Goal: Task Accomplishment & Management: Manage account settings

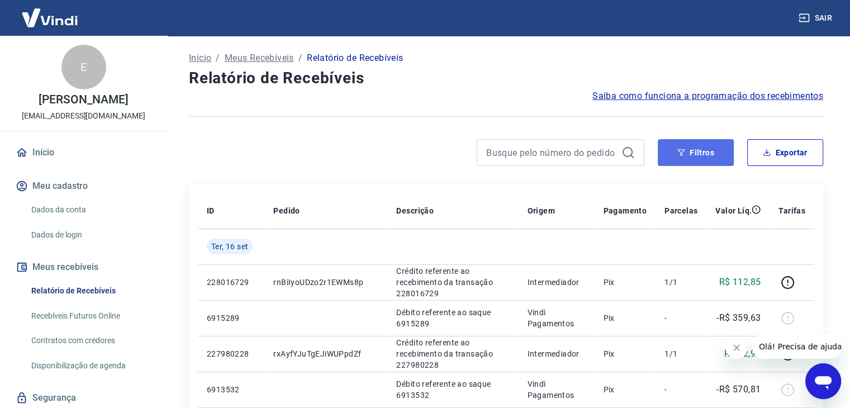
click at [691, 156] on button "Filtros" at bounding box center [696, 152] width 76 height 27
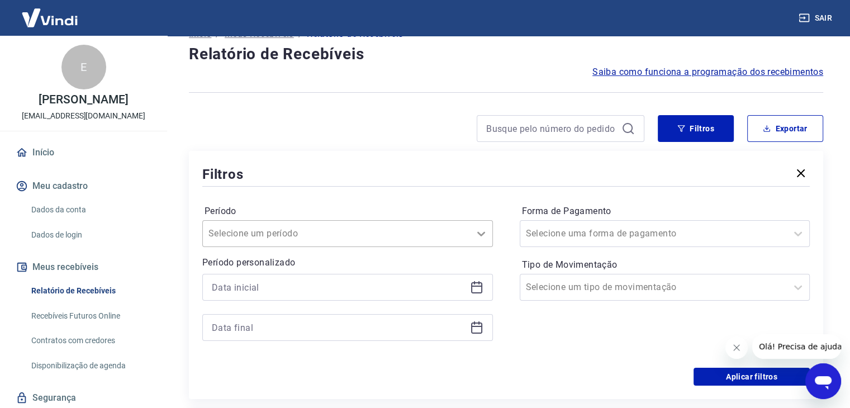
click at [471, 247] on div "Selecione um período" at bounding box center [347, 233] width 291 height 27
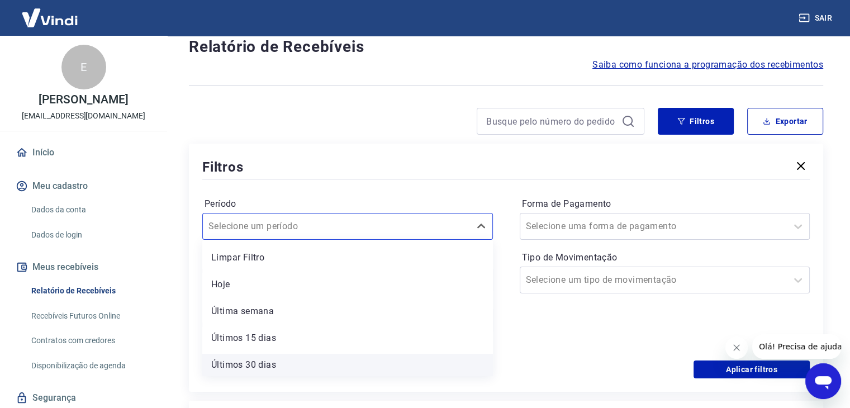
click at [404, 305] on div "Última semana" at bounding box center [347, 311] width 291 height 22
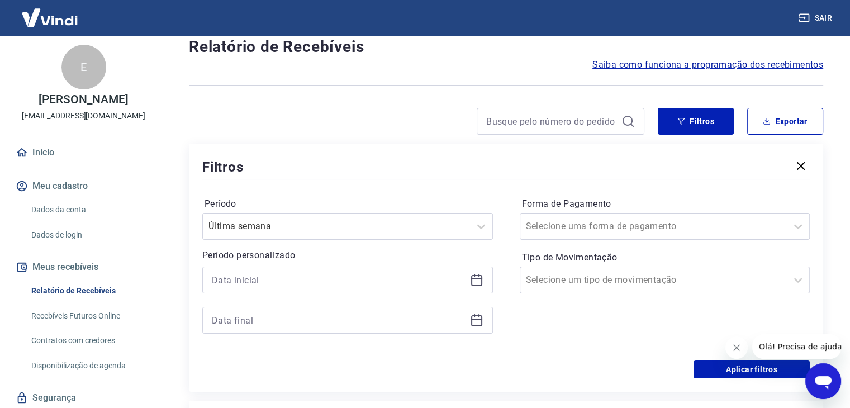
click at [473, 284] on icon at bounding box center [476, 279] width 13 height 13
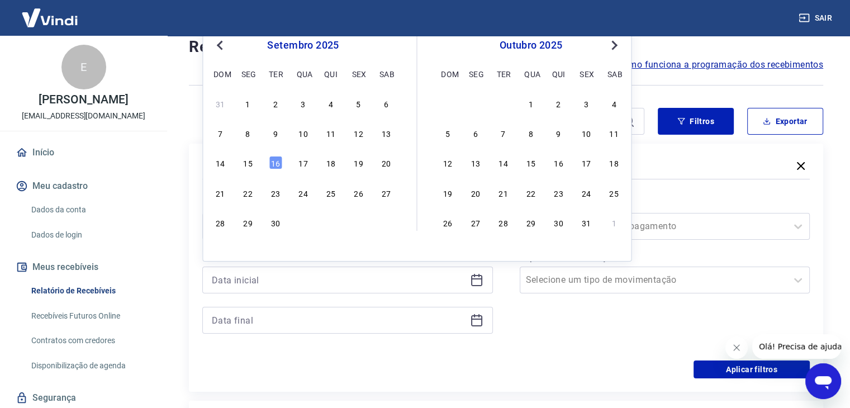
drag, startPoint x: 247, startPoint y: 104, endPoint x: 277, endPoint y: 161, distance: 64.5
click at [248, 104] on div "1" at bounding box center [247, 103] width 13 height 13
type input "[DATE]"
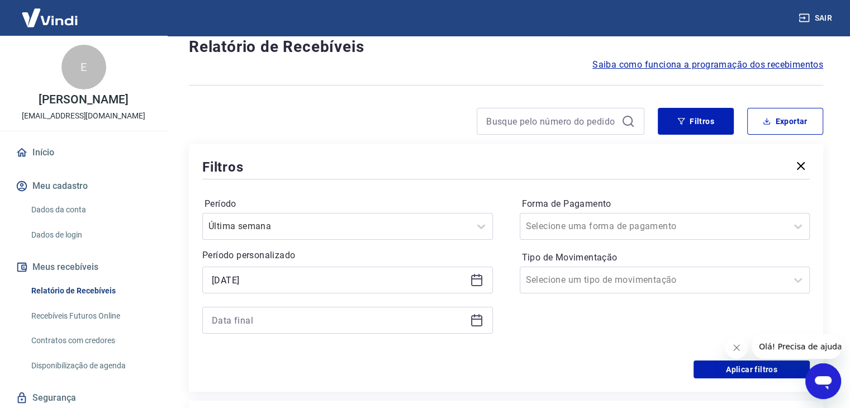
click at [477, 316] on icon at bounding box center [476, 320] width 11 height 11
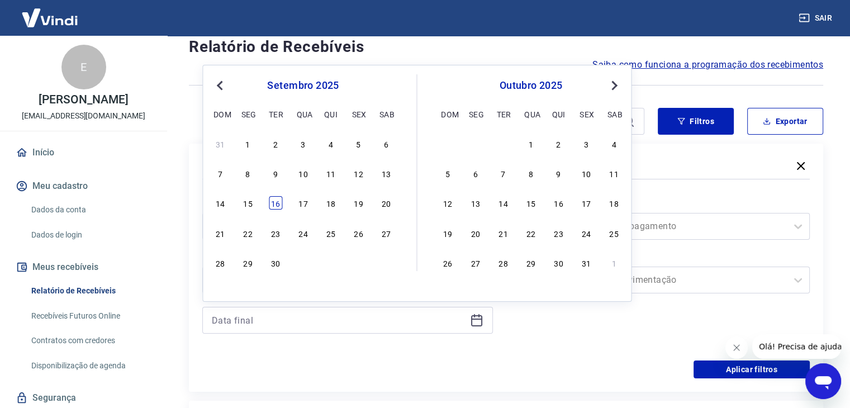
click at [273, 203] on div "16" at bounding box center [275, 202] width 13 height 13
type input "[DATE]"
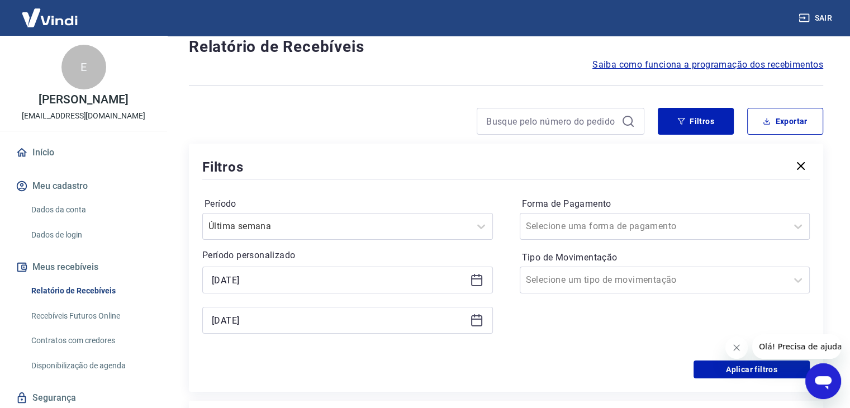
click at [730, 348] on button "Fechar mensagem da empresa" at bounding box center [736, 347] width 22 height 22
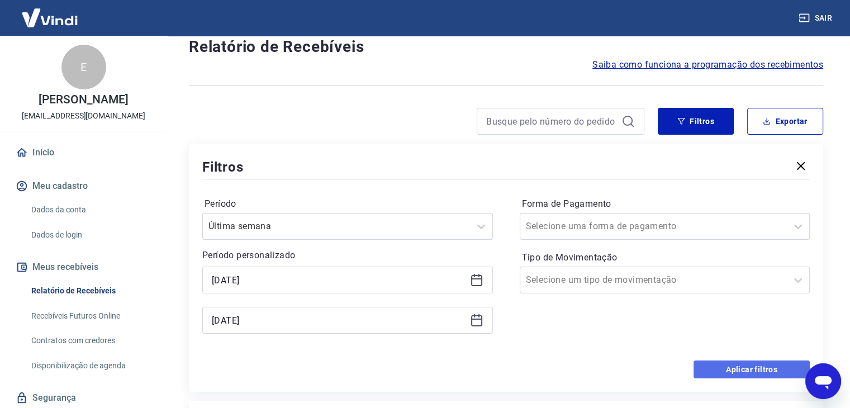
click at [714, 369] on button "Aplicar filtros" at bounding box center [751, 369] width 116 height 18
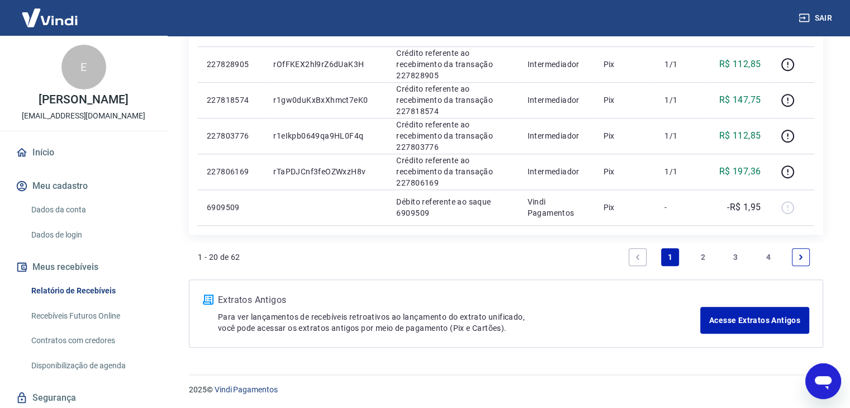
scroll to position [791, 0]
click at [797, 253] on icon "Next page" at bounding box center [801, 257] width 8 height 8
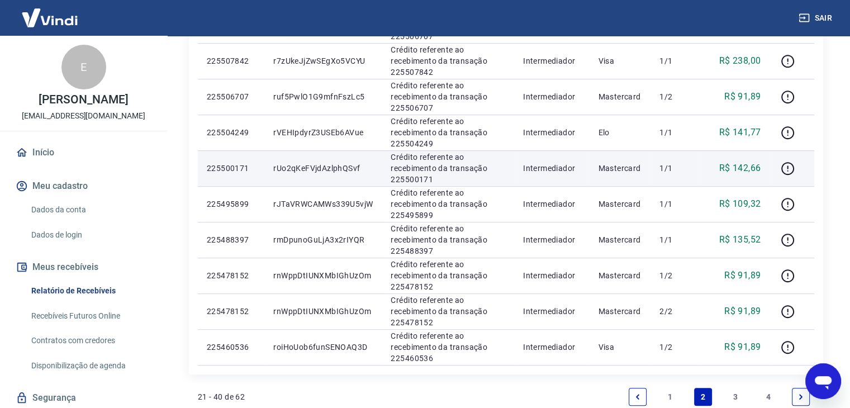
scroll to position [755, 0]
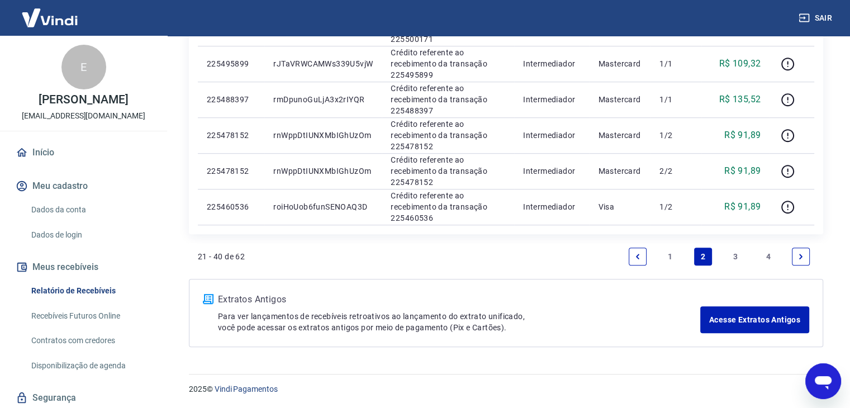
click at [762, 254] on link "4" at bounding box center [768, 257] width 18 height 18
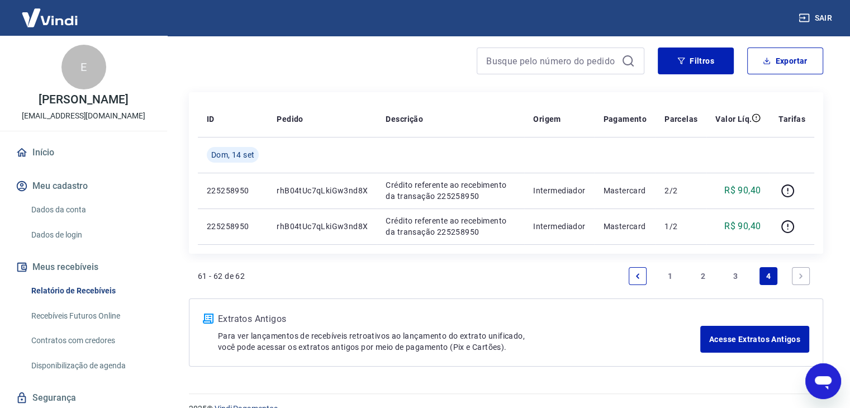
scroll to position [111, 0]
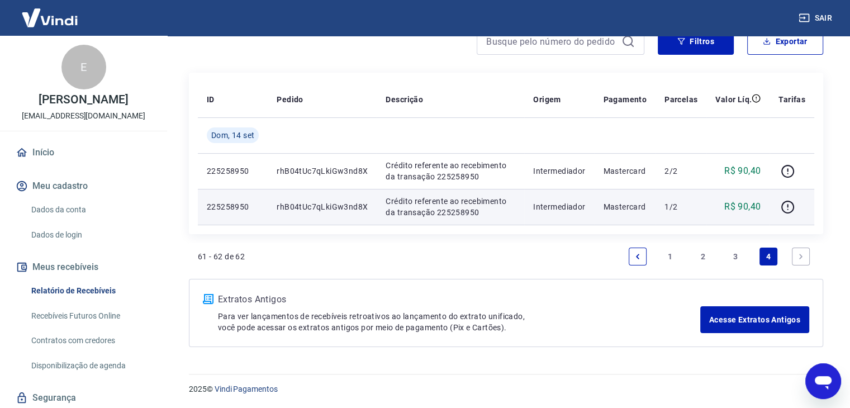
click at [462, 196] on p "Crédito referente ao recebimento da transação 225258950" at bounding box center [451, 207] width 130 height 22
click at [786, 206] on icon "button" at bounding box center [788, 207] width 14 height 14
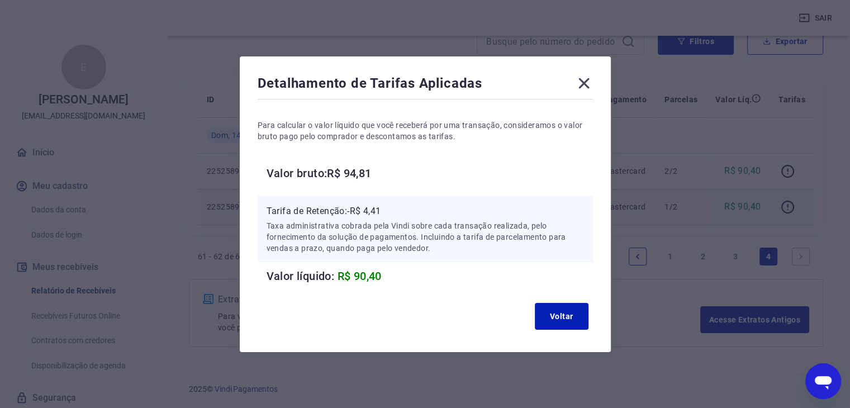
click at [583, 85] on icon at bounding box center [584, 83] width 18 height 18
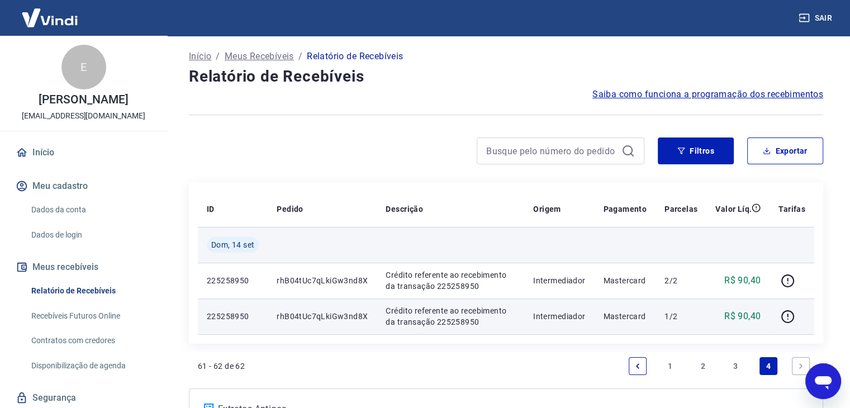
scroll to position [0, 0]
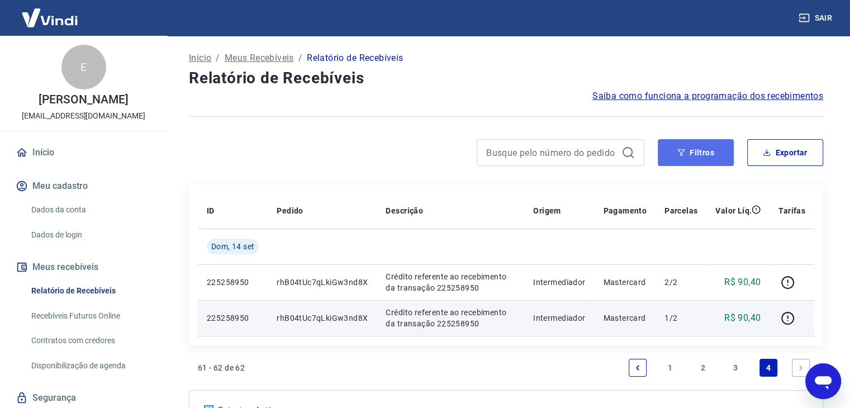
click at [684, 158] on button "Filtros" at bounding box center [696, 152] width 76 height 27
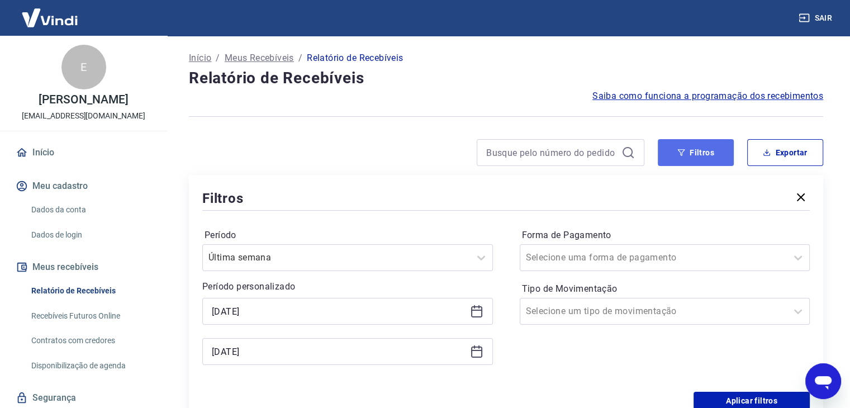
click at [684, 158] on button "Filtros" at bounding box center [696, 152] width 76 height 27
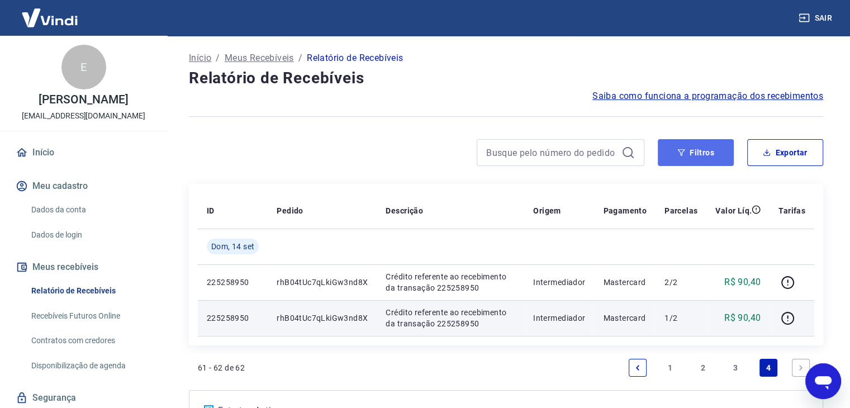
click at [684, 158] on button "Filtros" at bounding box center [696, 152] width 76 height 27
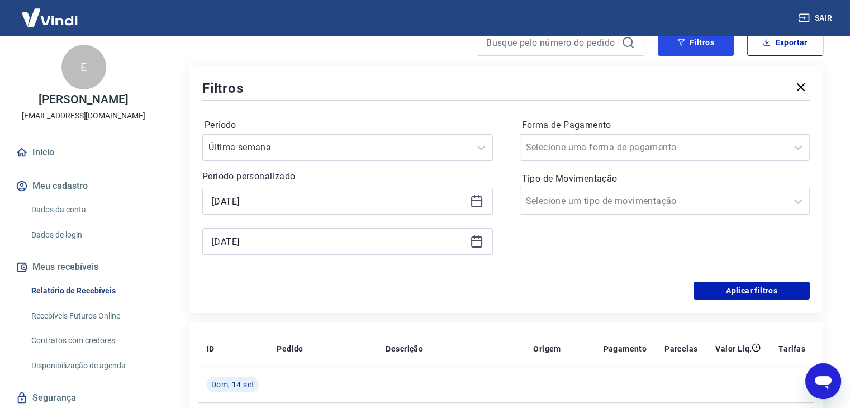
scroll to position [112, 0]
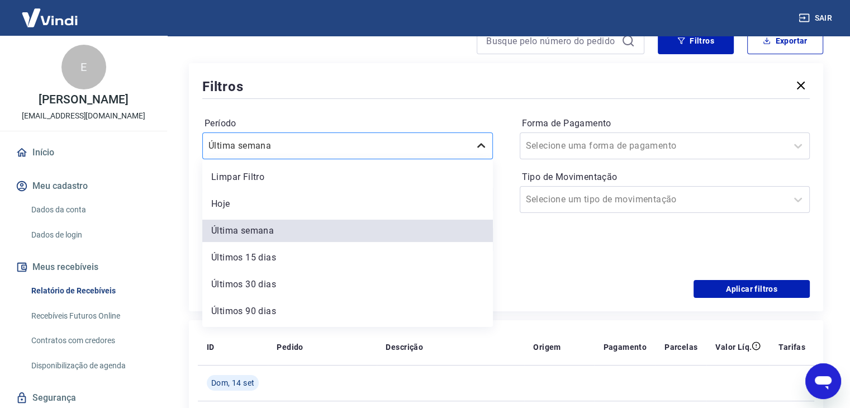
click at [473, 153] on div at bounding box center [481, 146] width 22 height 22
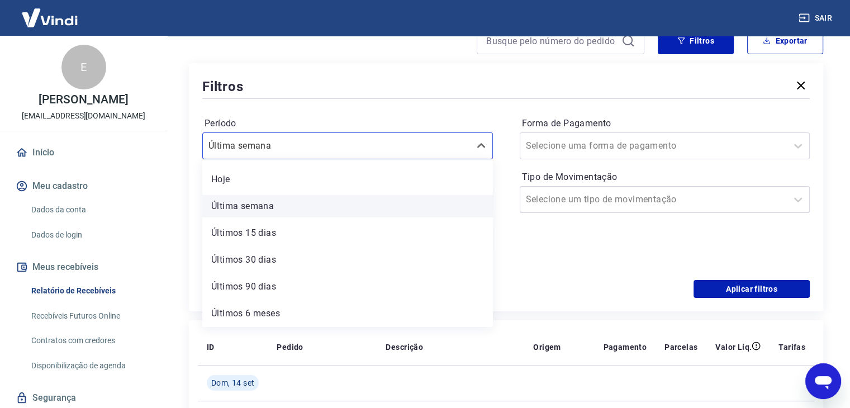
scroll to position [0, 0]
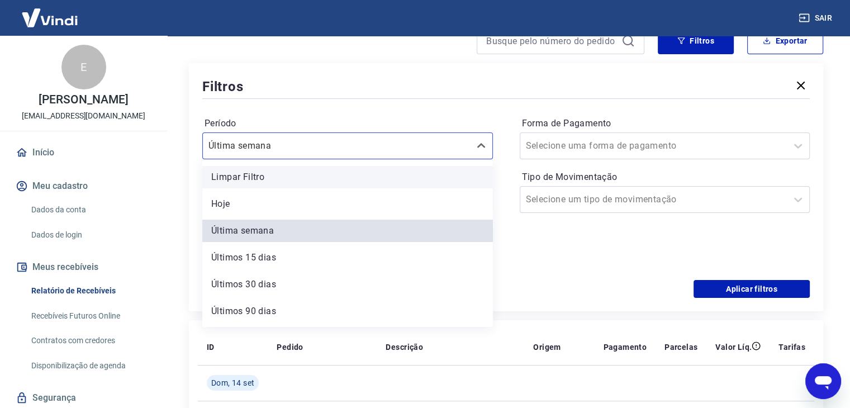
click at [444, 179] on div "Limpar Filtro" at bounding box center [347, 177] width 291 height 22
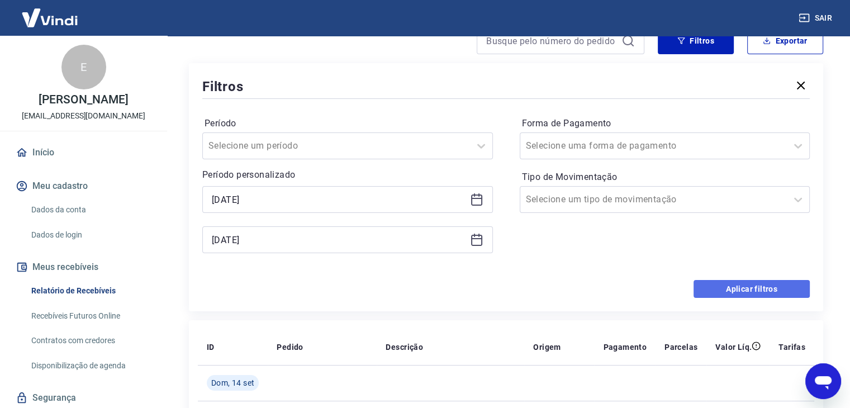
click at [716, 287] on button "Aplicar filtros" at bounding box center [751, 289] width 116 height 18
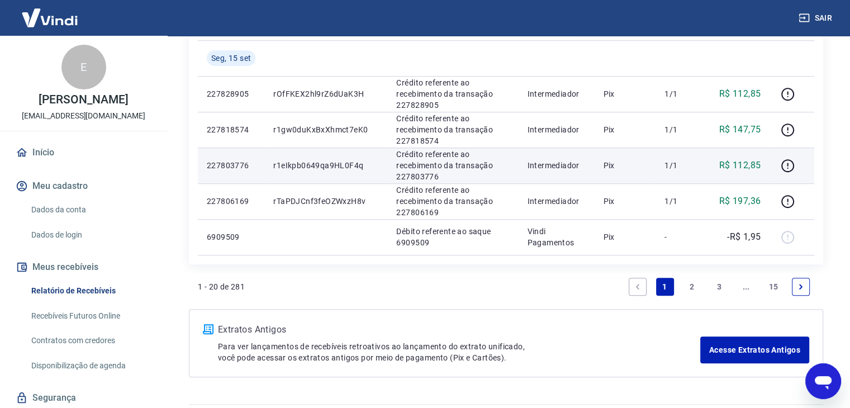
scroll to position [791, 0]
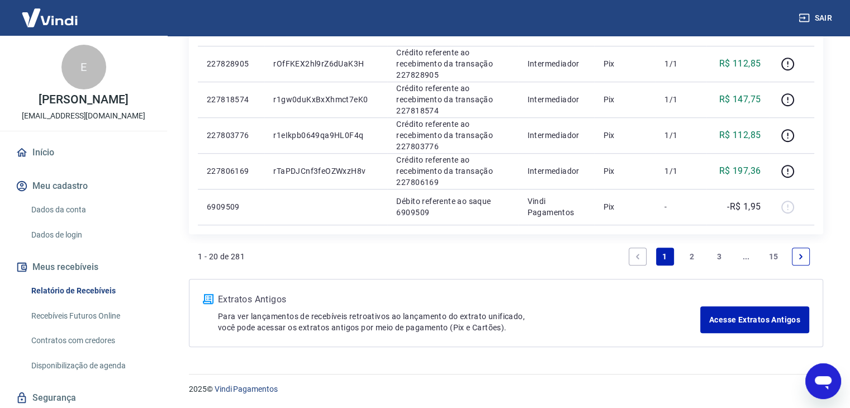
click at [771, 255] on link "15" at bounding box center [773, 257] width 18 height 18
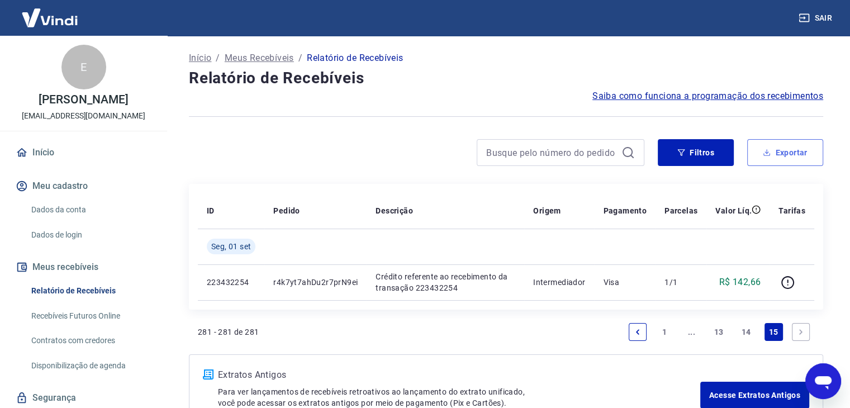
click at [777, 161] on button "Exportar" at bounding box center [785, 152] width 76 height 27
type input "[DATE]"
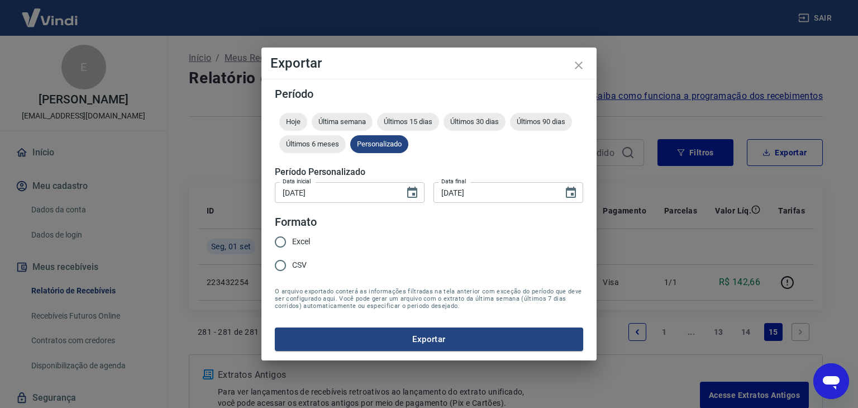
click at [302, 249] on label "Excel" at bounding box center [289, 241] width 41 height 23
click at [292, 249] on input "Excel" at bounding box center [280, 241] width 23 height 23
radio input "true"
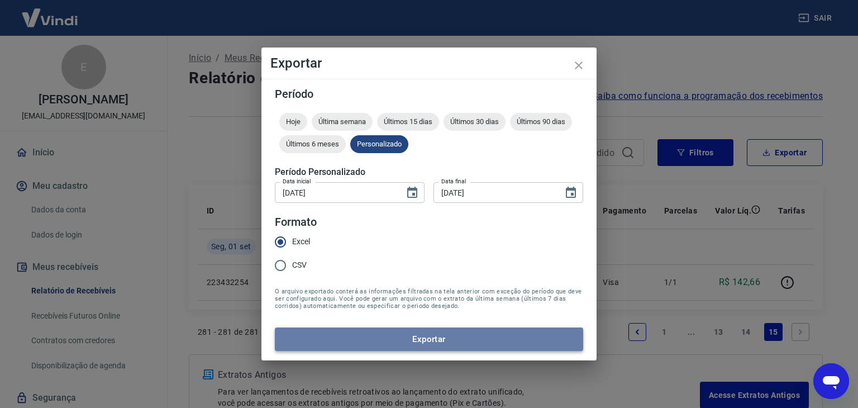
click at [412, 342] on button "Exportar" at bounding box center [429, 338] width 308 height 23
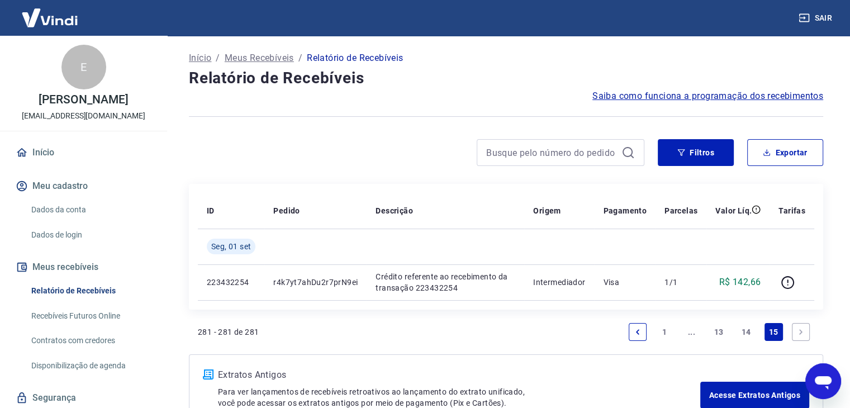
click at [749, 329] on link "14" at bounding box center [746, 332] width 18 height 18
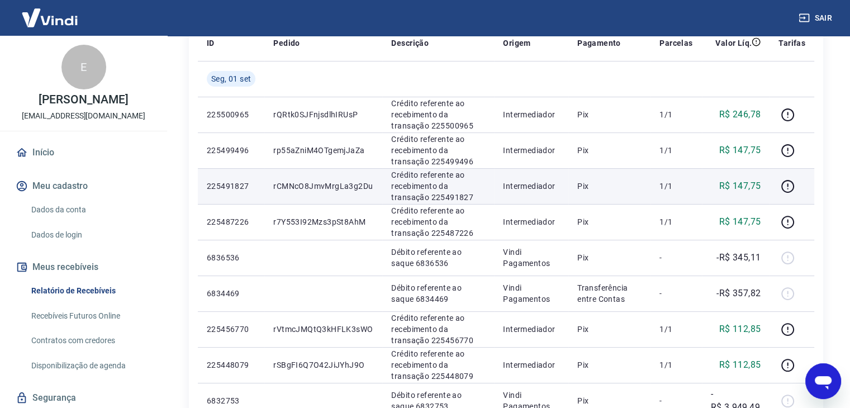
scroll to position [112, 0]
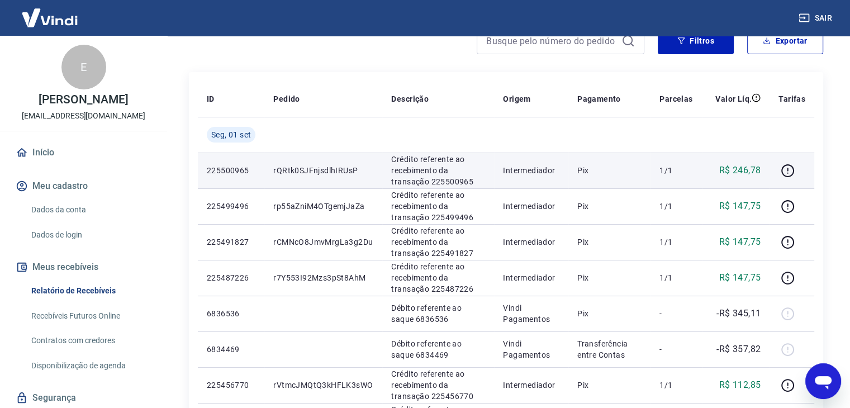
click at [308, 168] on p "rQRtk0SJFnjsdlhIRUsP" at bounding box center [323, 170] width 100 height 11
drag, startPoint x: 363, startPoint y: 173, endPoint x: 321, endPoint y: 173, distance: 41.9
click at [321, 173] on p "rQRtk0SJFnjsdlhIRUsP" at bounding box center [323, 170] width 100 height 11
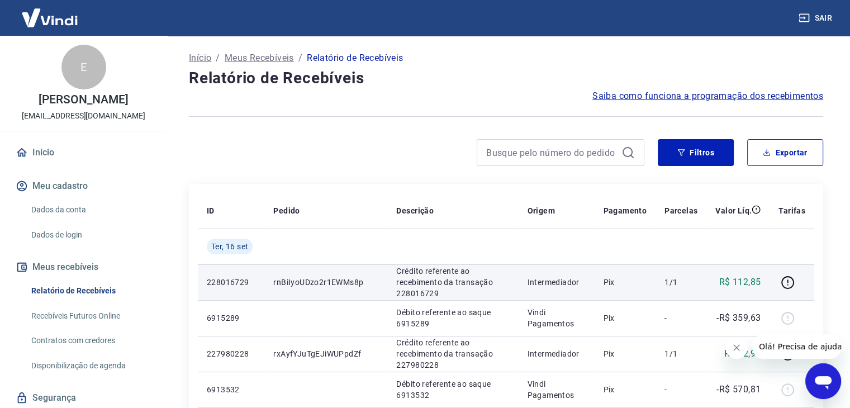
click at [343, 280] on p "rnBiIyoUDzo2r1EWMs8p" at bounding box center [325, 282] width 105 height 11
click at [346, 278] on p "rnBiIyoUDzo2r1EWMs8p" at bounding box center [325, 282] width 105 height 11
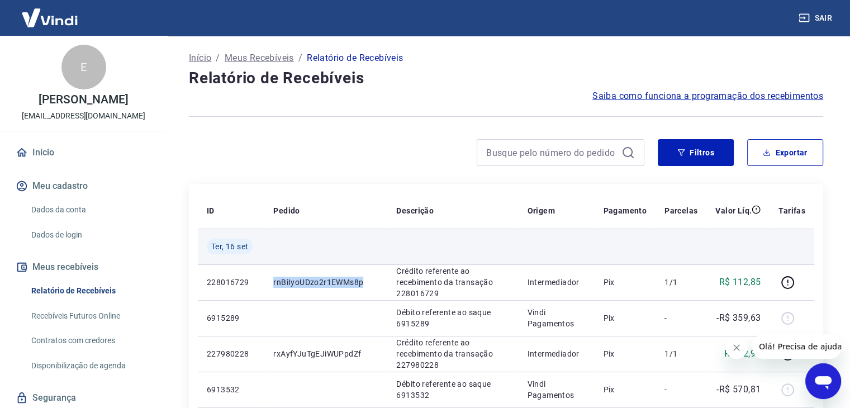
copy p "rnBiIyoUDzo2r1EWMs8p"
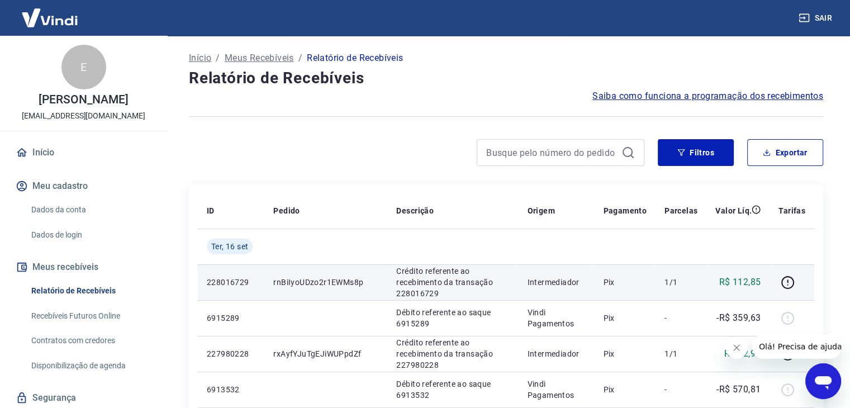
click at [232, 279] on p "228016729" at bounding box center [231, 282] width 49 height 11
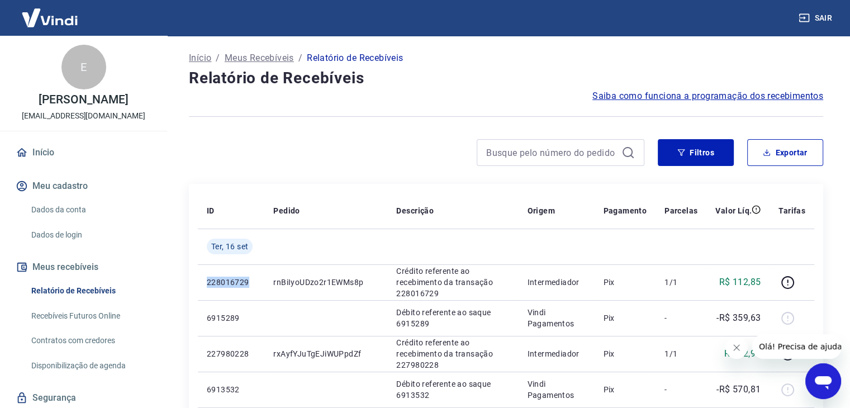
copy p "228016729"
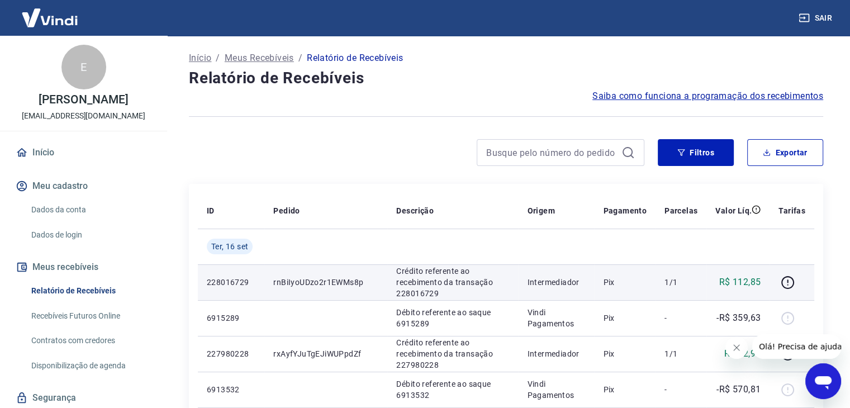
click at [305, 285] on p "rnBiIyoUDzo2r1EWMs8p" at bounding box center [325, 282] width 105 height 11
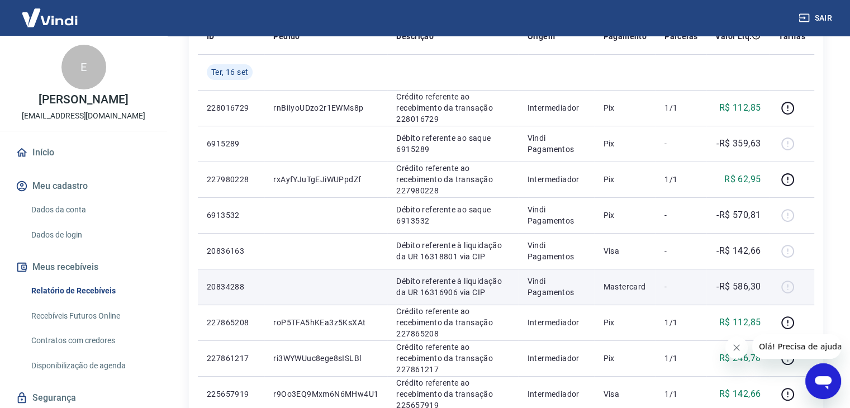
scroll to position [223, 0]
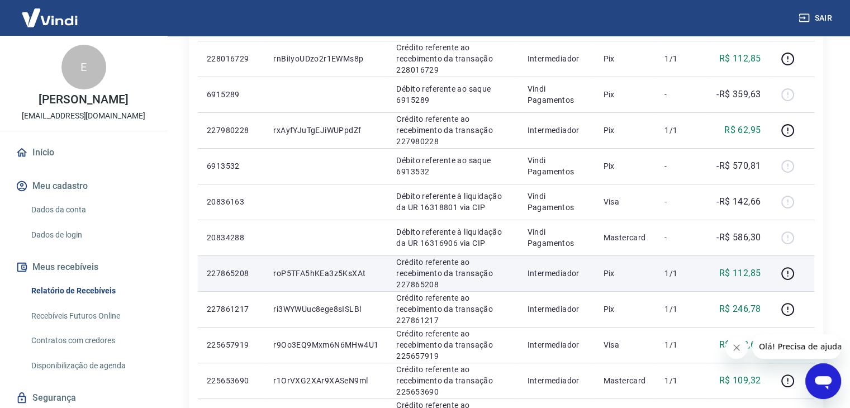
click at [337, 267] on td "roP5TFA5hKEa3z5KsXAt" at bounding box center [325, 273] width 123 height 36
copy p "roP5TFA5hKEa3z5KsXAt"
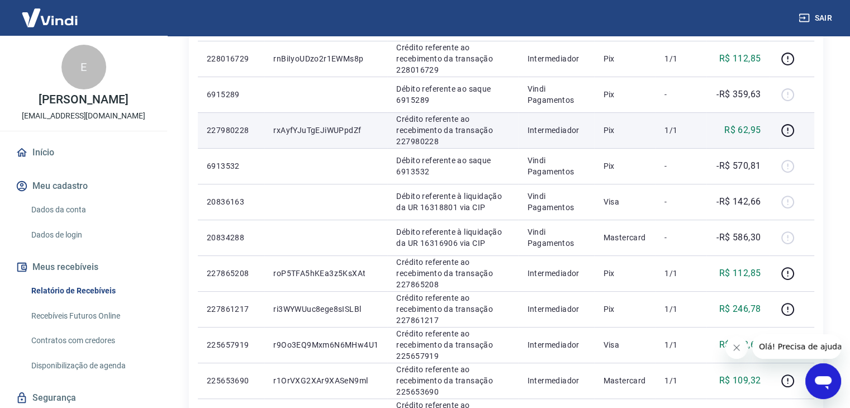
click at [326, 131] on p "rxAyfYJuTgEJiWUPpdZf" at bounding box center [325, 130] width 105 height 11
copy p "rxAyfYJuTgEJiWUPpdZf"
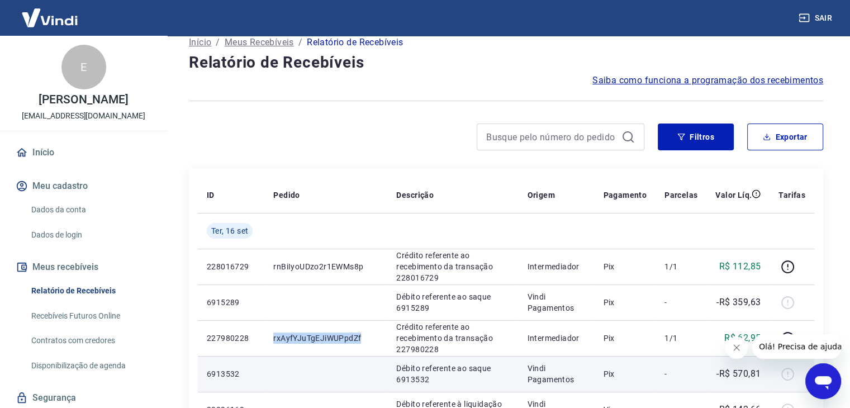
scroll to position [0, 0]
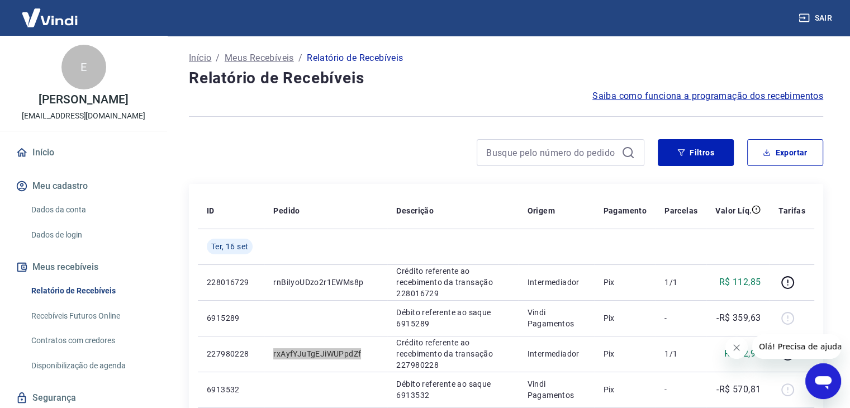
click at [743, 345] on button "Fechar mensagem da empresa" at bounding box center [736, 347] width 22 height 22
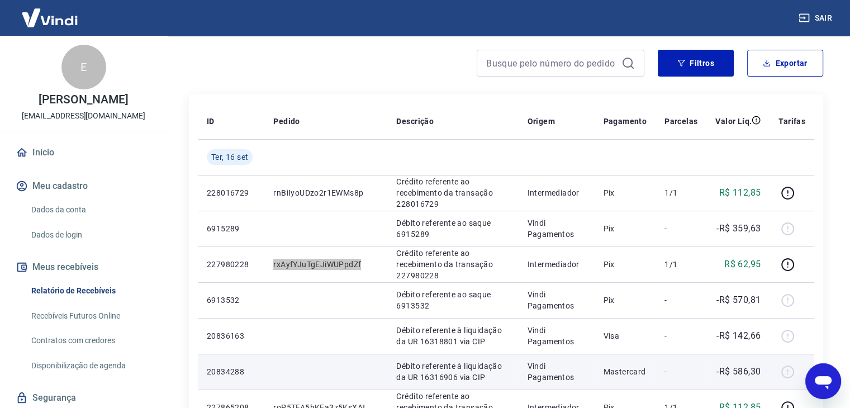
scroll to position [56, 0]
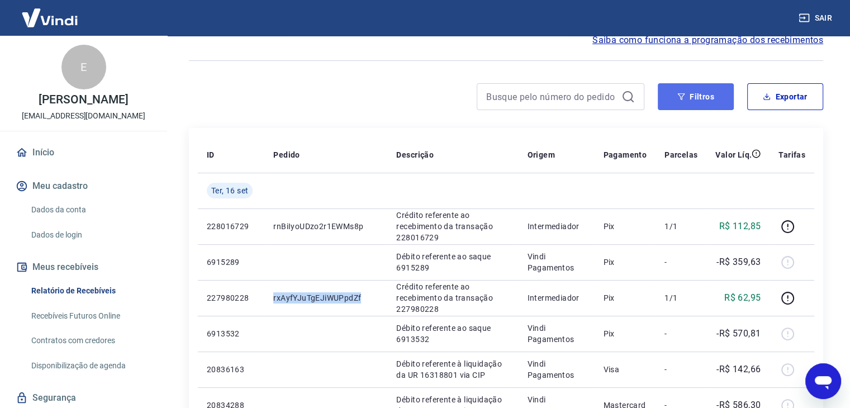
click at [682, 87] on button "Filtros" at bounding box center [696, 96] width 76 height 27
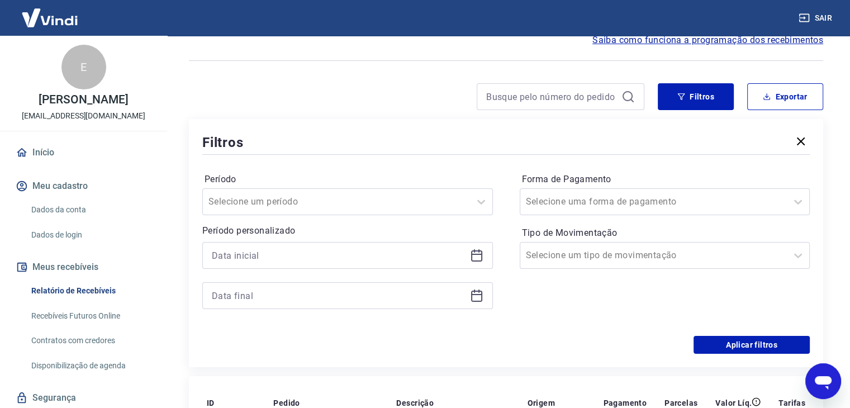
click at [483, 254] on div at bounding box center [347, 255] width 291 height 27
click at [479, 255] on icon at bounding box center [476, 254] width 11 height 1
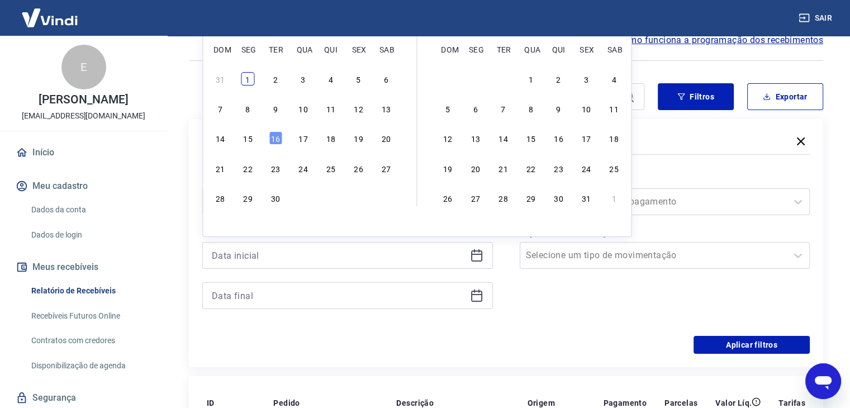
click at [246, 84] on div "1" at bounding box center [247, 78] width 13 height 13
type input "[DATE]"
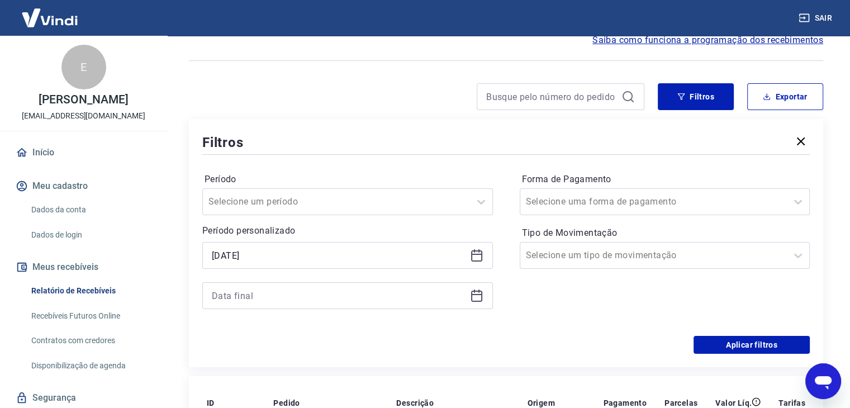
click at [473, 291] on icon at bounding box center [476, 295] width 13 height 13
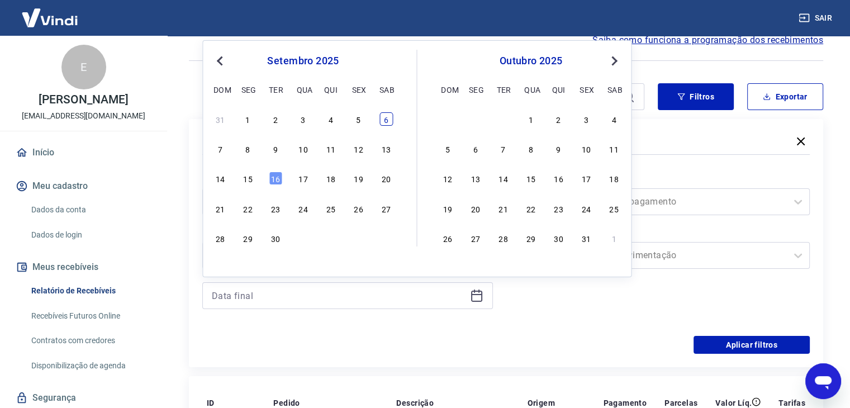
click at [385, 122] on div "6" at bounding box center [385, 118] width 13 height 13
type input "06/09/2025"
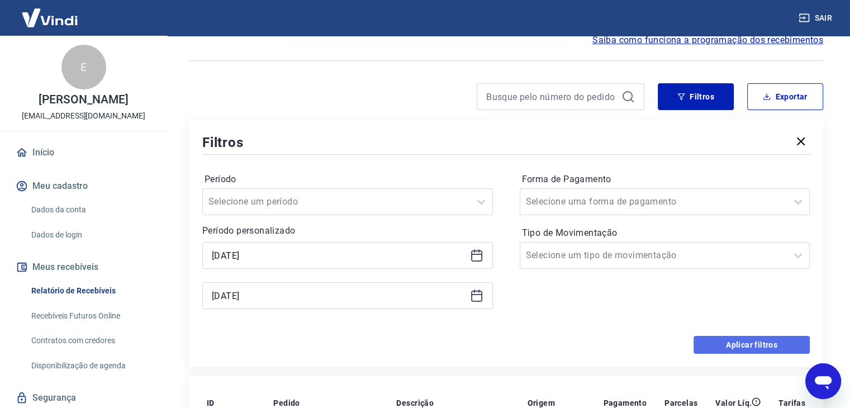
click at [724, 337] on button "Aplicar filtros" at bounding box center [751, 345] width 116 height 18
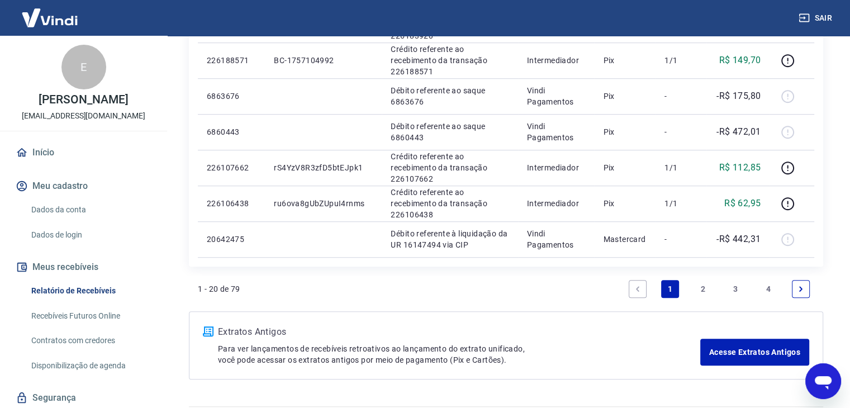
scroll to position [791, 0]
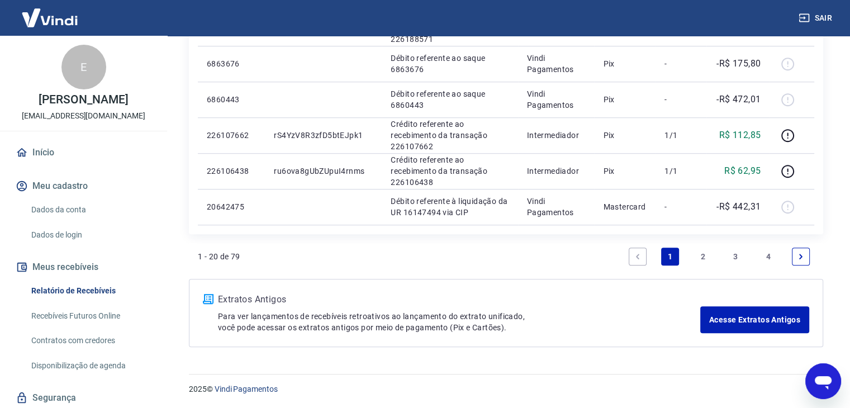
click at [774, 259] on link "4" at bounding box center [768, 257] width 18 height 18
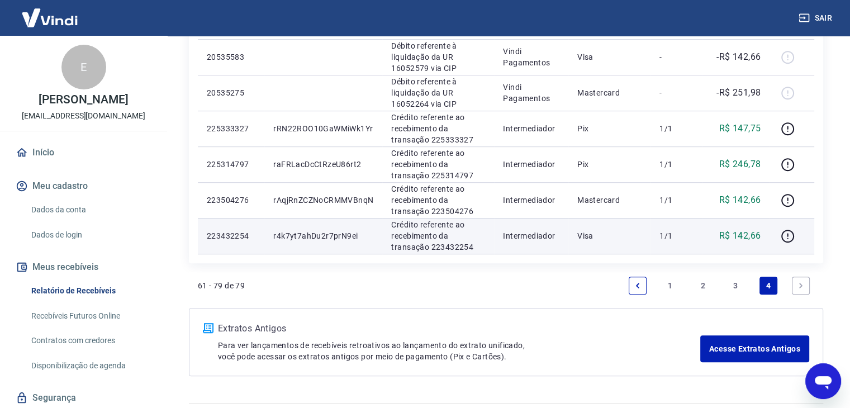
scroll to position [663, 0]
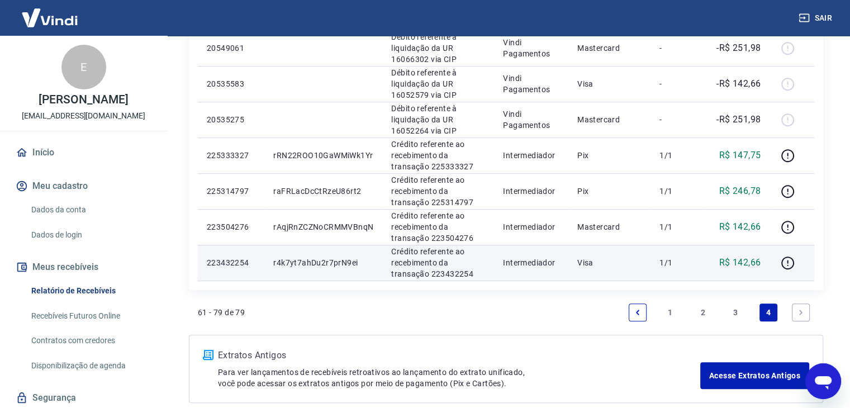
click at [338, 263] on p "r4k7yt7ahDu2r7prN9ei" at bounding box center [323, 262] width 100 height 11
click at [337, 262] on p "r4k7yt7ahDu2r7prN9ei" at bounding box center [323, 262] width 100 height 11
copy p "r4k7yt7ahDu2r7prN9ei"
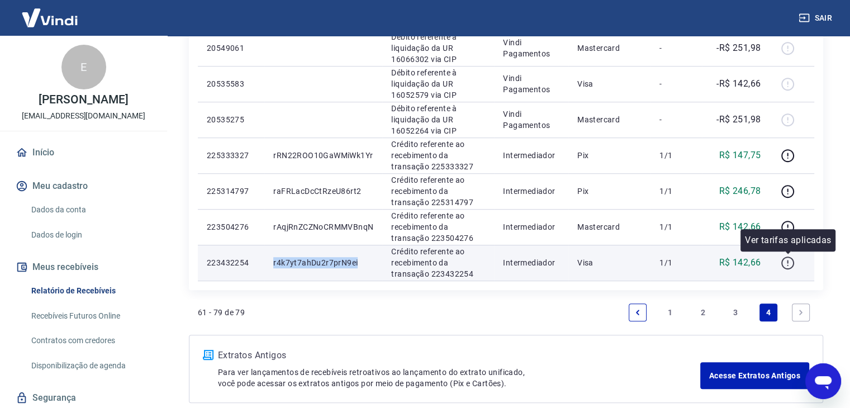
click at [792, 267] on icon "button" at bounding box center [788, 263] width 14 height 14
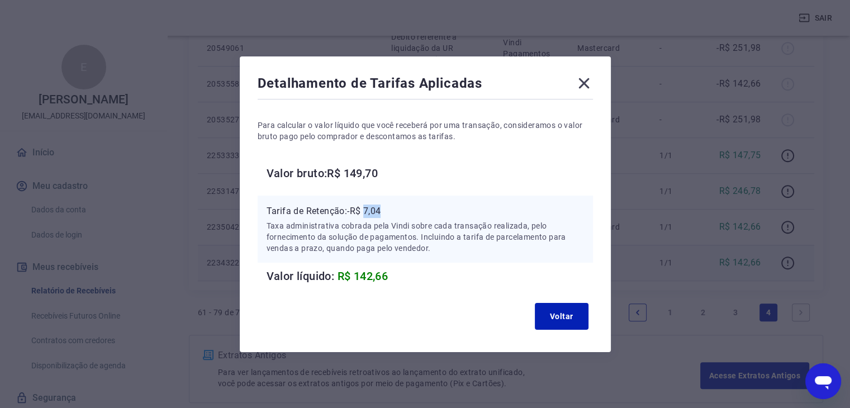
drag, startPoint x: 390, startPoint y: 211, endPoint x: 372, endPoint y: 214, distance: 18.2
click at [372, 214] on p "Tarifa de Retenção: -R$ 7,04" at bounding box center [425, 210] width 317 height 13
copy p "7,04"
click at [584, 88] on icon at bounding box center [584, 83] width 18 height 18
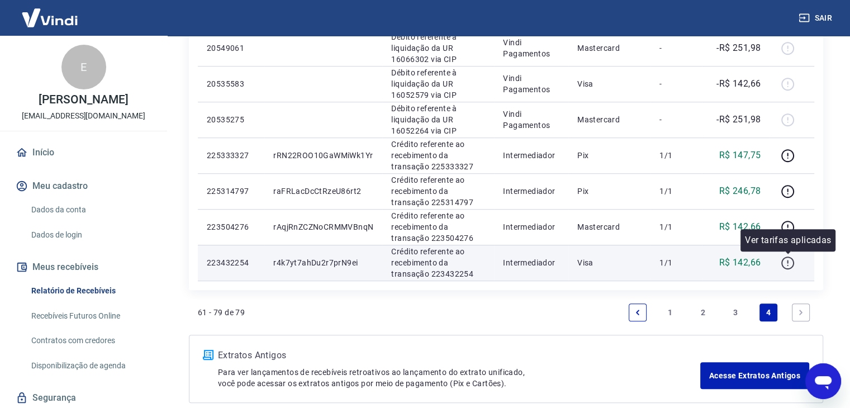
click at [793, 261] on icon "button" at bounding box center [787, 262] width 13 height 13
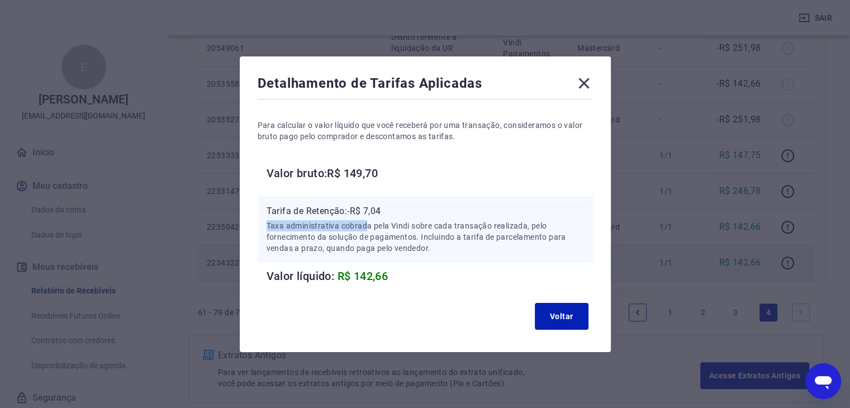
drag, startPoint x: 386, startPoint y: 215, endPoint x: 372, endPoint y: 217, distance: 14.7
click at [372, 217] on div "Tarifa de Retenção: -R$ 7,04 Taxa administrativa cobrada pela Vindi sobre cada …" at bounding box center [425, 228] width 317 height 49
click at [378, 210] on p "Tarifa de Retenção: -R$ 7,04" at bounding box center [425, 210] width 317 height 13
drag, startPoint x: 372, startPoint y: 211, endPoint x: 391, endPoint y: 208, distance: 19.2
click at [391, 208] on p "Tarifa de Retenção: -R$ 7,04" at bounding box center [425, 210] width 317 height 13
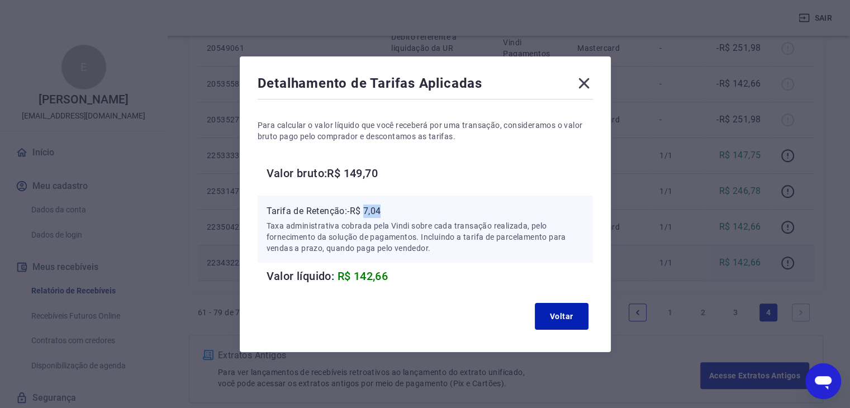
copy p "7,04"
click at [588, 86] on icon at bounding box center [584, 83] width 18 height 18
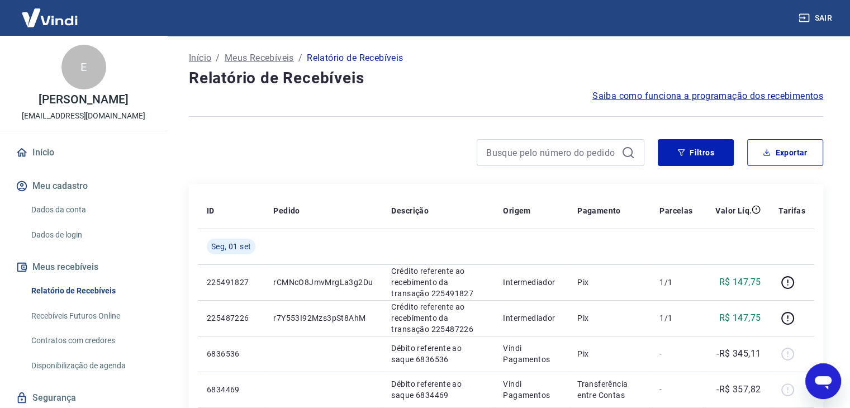
scroll to position [0, 0]
click at [789, 157] on button "Exportar" at bounding box center [785, 152] width 76 height 27
type input "[DATE]"
type input "06/09/2025"
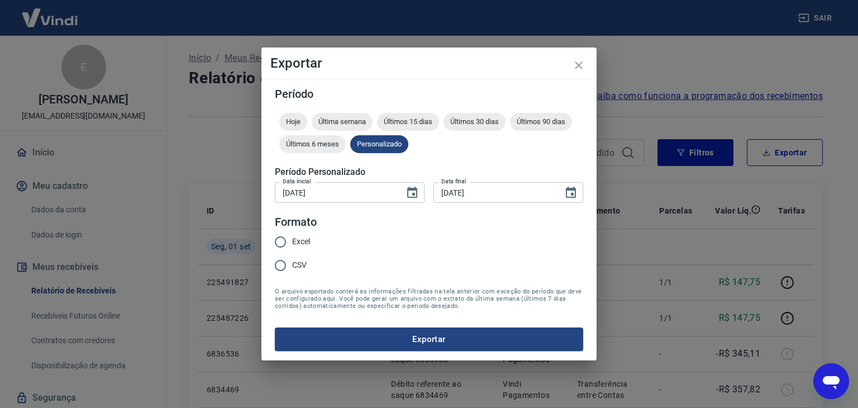
click at [303, 244] on span "Excel" at bounding box center [301, 242] width 18 height 12
click at [292, 244] on input "Excel" at bounding box center [280, 241] width 23 height 23
radio input "true"
click at [451, 330] on button "Exportar" at bounding box center [429, 338] width 308 height 23
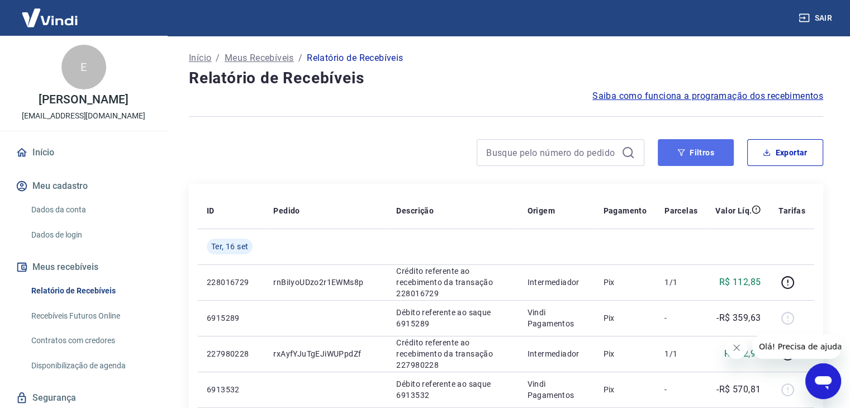
click at [682, 153] on icon "button" at bounding box center [681, 153] width 8 height 8
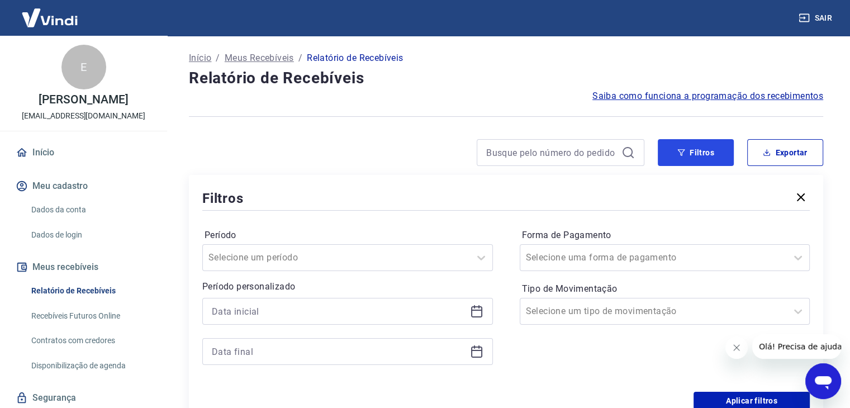
click at [708, 161] on button "Filtros" at bounding box center [696, 152] width 76 height 27
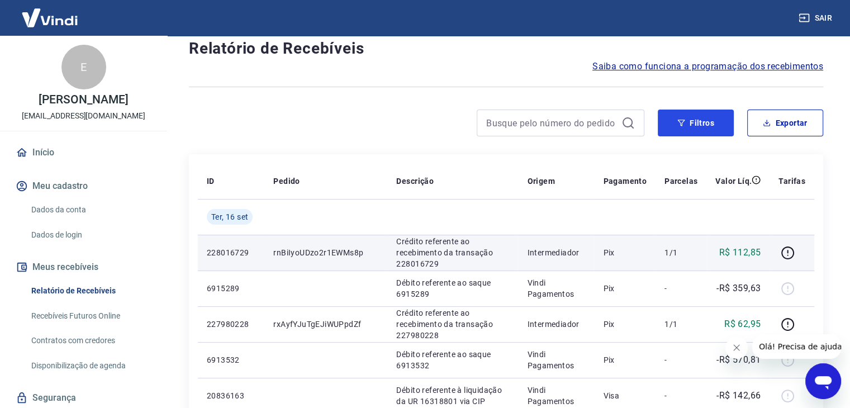
scroll to position [56, 0]
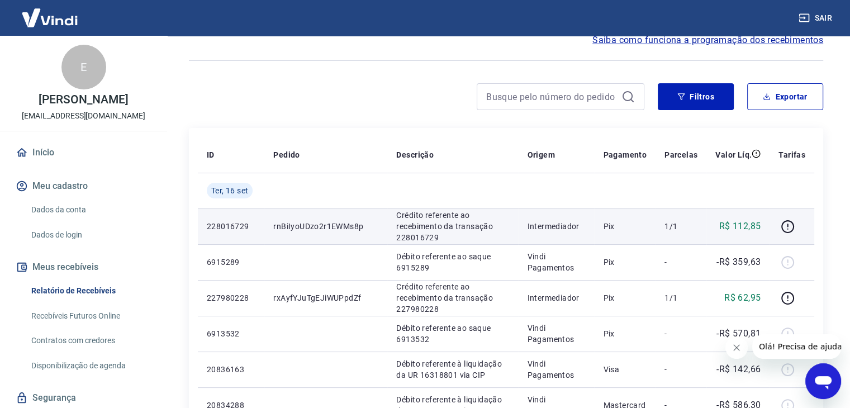
click at [350, 222] on p "rnBiIyoUDzo2r1EWMs8p" at bounding box center [325, 226] width 105 height 11
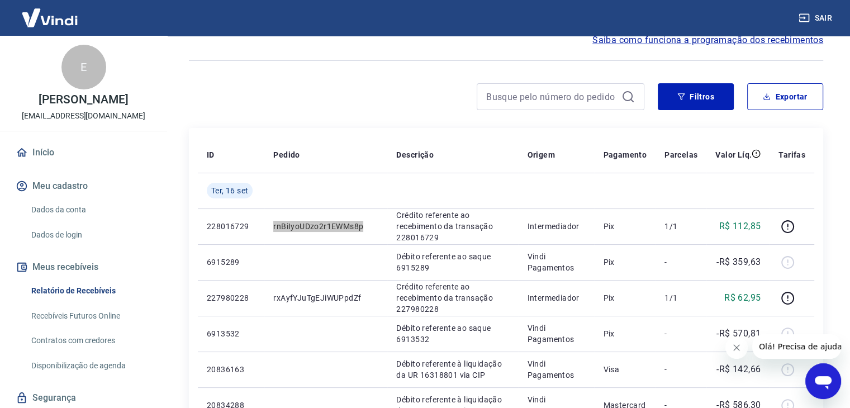
click at [740, 341] on button "Fechar mensagem da empresa" at bounding box center [736, 347] width 22 height 22
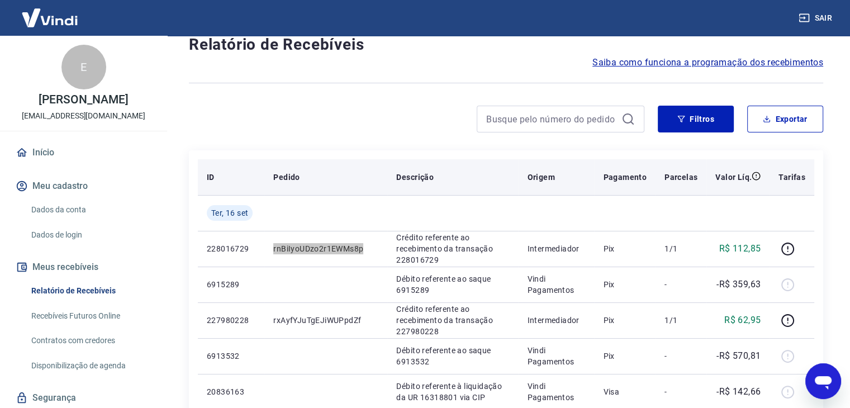
scroll to position [0, 0]
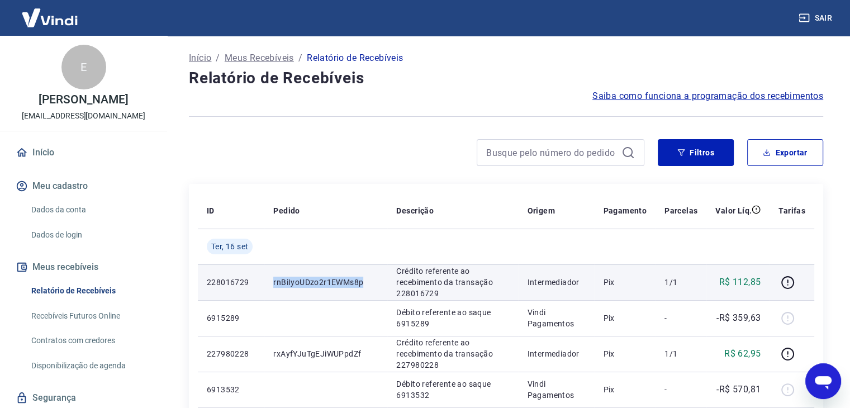
click at [330, 277] on p "rnBiIyoUDzo2r1EWMs8p" at bounding box center [325, 282] width 105 height 11
click at [316, 278] on p "rnBiIyoUDzo2r1EWMs8p" at bounding box center [325, 282] width 105 height 11
click at [316, 277] on p "rnBiIyoUDzo2r1EWMs8p" at bounding box center [325, 282] width 105 height 11
click at [315, 277] on p "rnBiIyoUDzo2r1EWMs8p" at bounding box center [325, 282] width 105 height 11
click at [310, 282] on p "rnBiIyoUDzo2r1EWMs8p" at bounding box center [325, 282] width 105 height 11
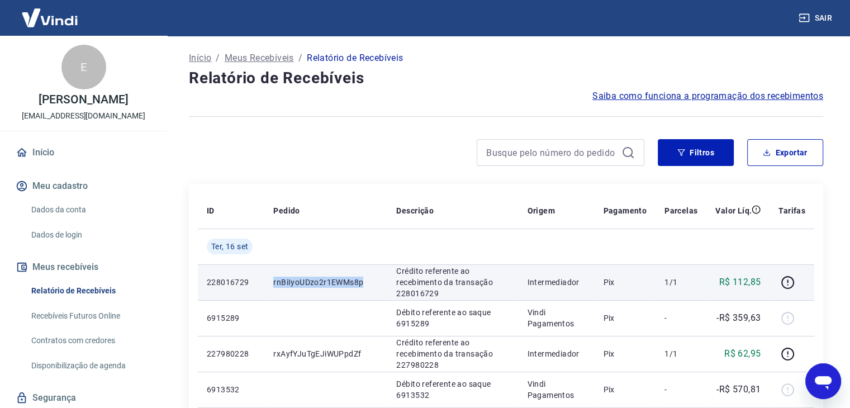
click at [310, 282] on p "rnBiIyoUDzo2r1EWMs8p" at bounding box center [325, 282] width 105 height 11
copy p "rnBiIyoUDzo2r1EWMs8p"
